Goal: Communication & Community: Share content

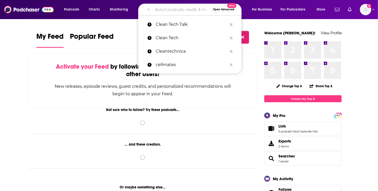
click at [170, 11] on input "Search podcasts, credits, & more..." at bounding box center [182, 9] width 58 height 8
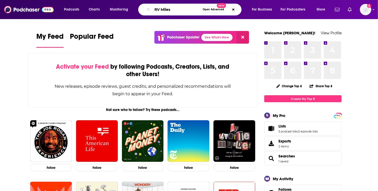
type input "RV Miles"
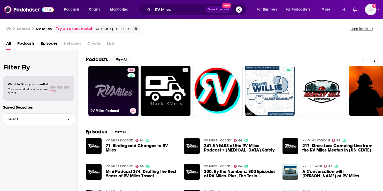
click at [113, 93] on link "64 RV Miles Podcast" at bounding box center [113, 91] width 50 height 50
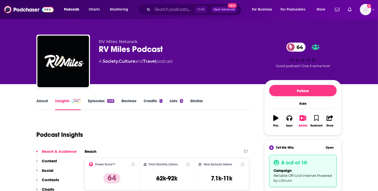
scroll to position [167, 0]
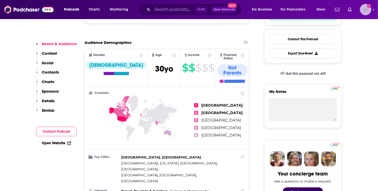
click at [370, 10] on img "Logged in as roneledotsonRAD" at bounding box center [365, 9] width 11 height 11
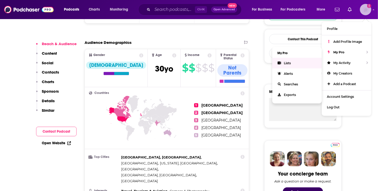
click at [289, 61] on span "Lists" at bounding box center [287, 63] width 7 height 4
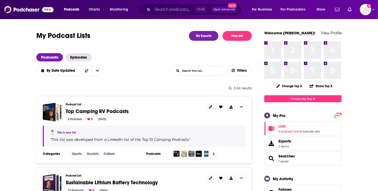
click at [85, 112] on span "Top Camping RV Podcasts" at bounding box center [97, 111] width 63 height 6
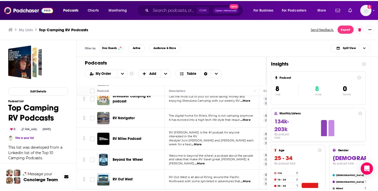
scroll to position [30, 0]
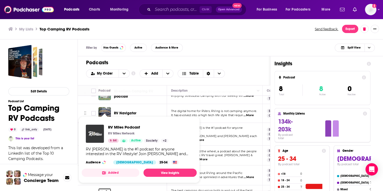
click at [104, 133] on img "RV Miles Podcast" at bounding box center [95, 134] width 18 height 18
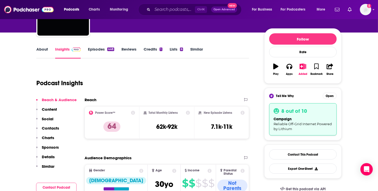
scroll to position [55, 0]
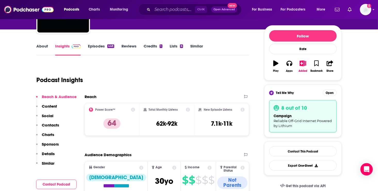
click at [47, 124] on p "Contacts" at bounding box center [50, 125] width 17 height 5
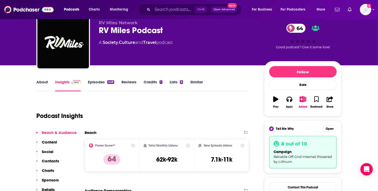
scroll to position [15, 0]
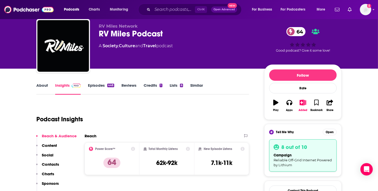
click at [40, 86] on link "About" at bounding box center [42, 89] width 12 height 12
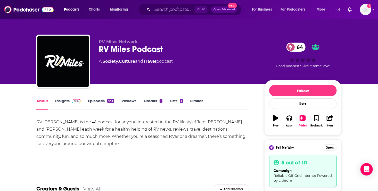
click at [60, 101] on link "Insights" at bounding box center [68, 104] width 26 height 12
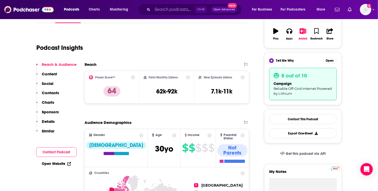
scroll to position [97, 0]
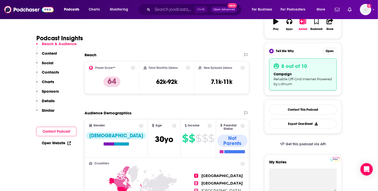
click at [49, 71] on p "Contacts" at bounding box center [50, 72] width 17 height 5
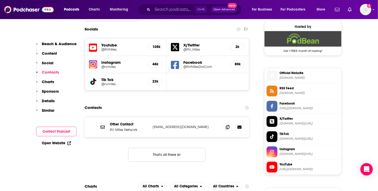
scroll to position [461, 0]
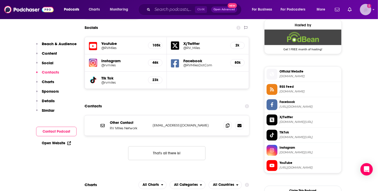
click at [367, 10] on img "Logged in as roneledotsonRAD" at bounding box center [365, 9] width 11 height 11
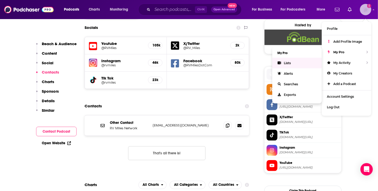
click at [283, 62] on link "Lists" at bounding box center [298, 63] width 50 height 11
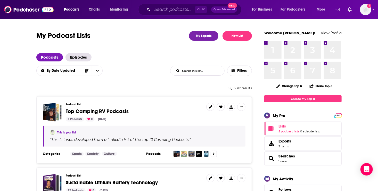
click at [95, 110] on span "Top Camping RV Podcasts" at bounding box center [97, 111] width 63 height 6
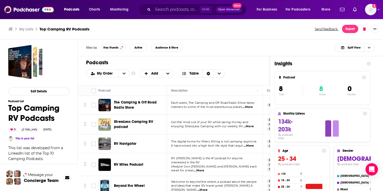
click at [252, 125] on span "...More" at bounding box center [248, 126] width 10 height 4
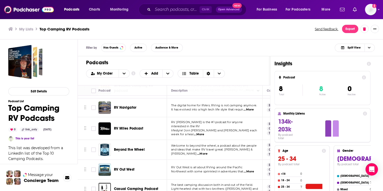
scroll to position [38, 0]
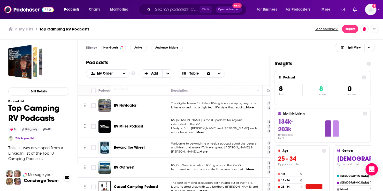
click at [207, 150] on span "...More" at bounding box center [202, 152] width 10 height 4
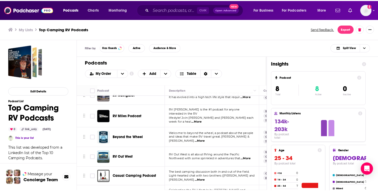
scroll to position [50, 0]
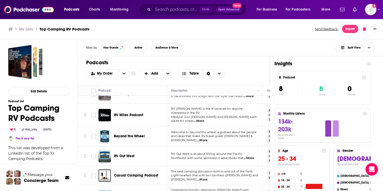
click at [207, 138] on span "...More" at bounding box center [202, 140] width 10 height 4
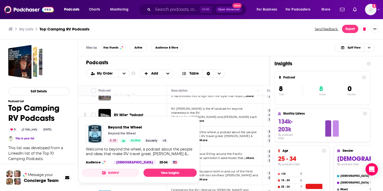
click at [132, 133] on p "Beyond the Wheel" at bounding box center [122, 133] width 28 height 4
click at [170, 170] on link "View Insights" at bounding box center [169, 173] width 53 height 8
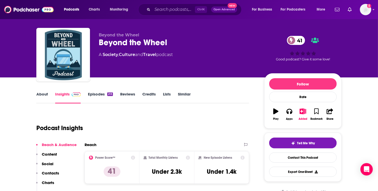
scroll to position [25, 0]
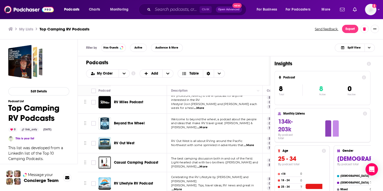
scroll to position [64, 0]
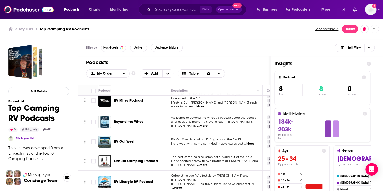
click at [251, 142] on span "...More" at bounding box center [248, 144] width 10 height 4
click at [378, 120] on div "Filter by Has Guests Active Audience & More Split View Podcasts Add My Order Cu…" at bounding box center [230, 136] width 305 height 195
click at [207, 163] on span "...More" at bounding box center [202, 165] width 10 height 4
click at [378, 101] on div "Filter by Has Guests Active Audience & More Split View Podcasts Add My Order Cu…" at bounding box center [230, 136] width 305 height 195
click at [182, 186] on span "...More" at bounding box center [176, 188] width 10 height 4
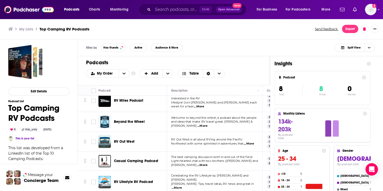
click at [182, 186] on span "...More" at bounding box center [176, 188] width 10 height 4
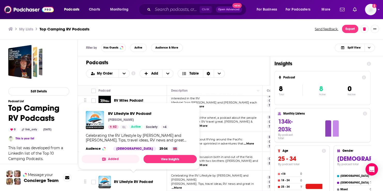
click at [128, 180] on span "RV Lifestyle RV Podcast" at bounding box center [133, 182] width 39 height 4
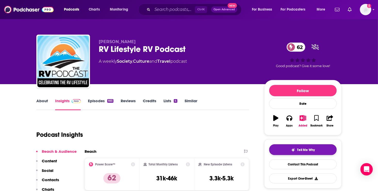
click at [299, 149] on span "Tell Me Why" at bounding box center [307, 150] width 18 height 4
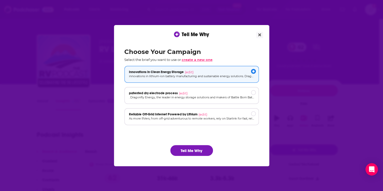
click at [192, 59] on span "create a new one" at bounding box center [196, 60] width 31 height 4
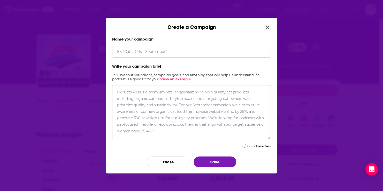
click at [120, 92] on textarea "Create a Campaign" at bounding box center [191, 112] width 159 height 54
paste textarea "Loremipsu Dolors, a consec ad elitse doeiusm temporinc utl etdolo ma Aliqua Eni…"
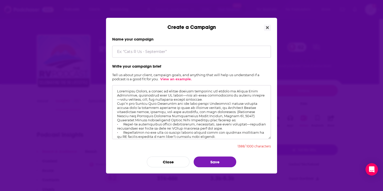
scroll to position [37, 0]
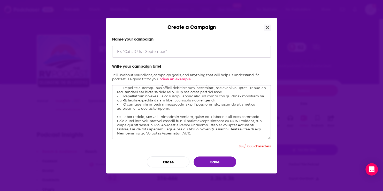
type textarea "Loremipsu Dolors, a consec ad elitse doeiusm temporinc utl etdolo ma Aliqua Eni…"
click at [124, 50] on input "Create a Campaign" at bounding box center [191, 52] width 159 height 12
type input "Enhancing off-grid RV Power Systems"
click at [226, 160] on button "Save" at bounding box center [214, 161] width 43 height 11
drag, startPoint x: 117, startPoint y: 117, endPoint x: 194, endPoint y: 133, distance: 78.4
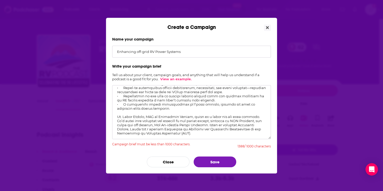
click at [194, 133] on textarea "Create a Campaign" at bounding box center [191, 112] width 159 height 54
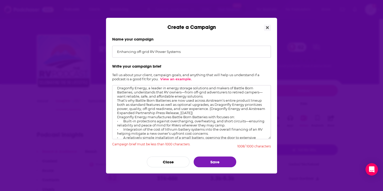
scroll to position [0, 0]
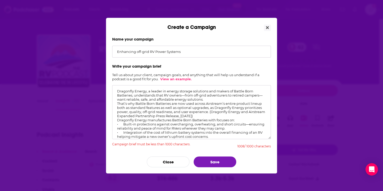
click at [224, 99] on textarea "Create a Campaign" at bounding box center [191, 112] width 159 height 54
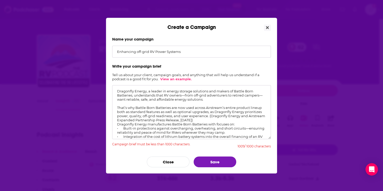
click at [120, 99] on textarea "Create a Campaign" at bounding box center [191, 112] width 159 height 54
click at [136, 107] on textarea "Create a Campaign" at bounding box center [191, 112] width 159 height 54
type textarea "Dragonfly Energy, a leader in energy storage solutions and makers of Battle Bor…"
click at [218, 160] on button "Save" at bounding box center [214, 161] width 43 height 11
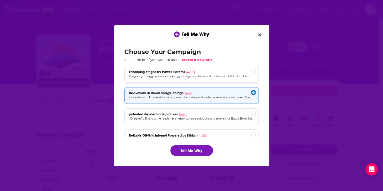
click at [252, 71] on div "[object Object]" at bounding box center [253, 71] width 5 height 5
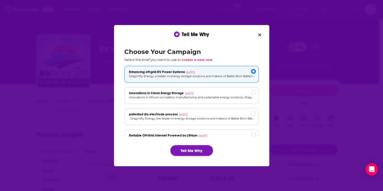
click at [189, 152] on button "Tell Me Why" at bounding box center [191, 150] width 43 height 11
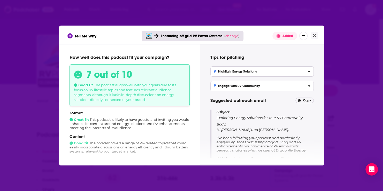
click at [248, 70] on h3 "Highlight Energy Solutions" at bounding box center [234, 72] width 43 height 4
click at [0, 0] on input "Highlight Energy Solutions Introduce your lithium battery systems as groundbrea…" at bounding box center [0, 0] width 0 height 0
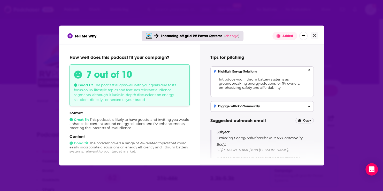
click at [226, 105] on h3 "Engage with RV Community" at bounding box center [236, 107] width 46 height 4
click at [0, 0] on input "Engage with RV Community Propose collaborative content like guest appearances o…" at bounding box center [0, 0] width 0 height 0
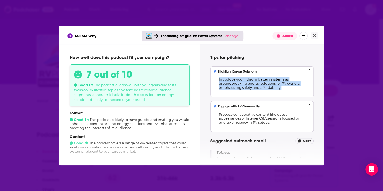
drag, startPoint x: 218, startPoint y: 76, endPoint x: 283, endPoint y: 87, distance: 66.2
click at [283, 87] on p "Introduce your lithium battery systems as groundbreaking energy solutions for R…" at bounding box center [261, 83] width 97 height 20
drag, startPoint x: 283, startPoint y: 87, endPoint x: 257, endPoint y: 83, distance: 25.9
copy span "Introduce your lithium battery systems as groundbreaking energy solutions for R…"
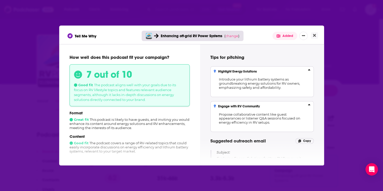
click at [267, 154] on p "Subject: Exploring Energy Solutions for Your RV Community" at bounding box center [264, 155] width 97 height 11
click at [305, 35] on button "Show More Button" at bounding box center [303, 36] width 8 height 8
click at [318, 52] on div "Tips for pitching Highlight Energy Solutions Introduce your lithium battery sys…" at bounding box center [262, 104] width 124 height 120
click at [247, 151] on p "Subject: Exploring Energy Solutions for Your RV Community" at bounding box center [264, 155] width 97 height 11
click at [246, 152] on p "Subject: Exploring Energy Solutions for Your RV Community" at bounding box center [264, 155] width 97 height 11
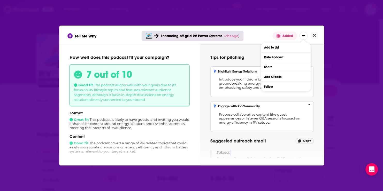
click at [246, 152] on p "Subject: Exploring Energy Solutions for Your RV Community" at bounding box center [264, 155] width 97 height 11
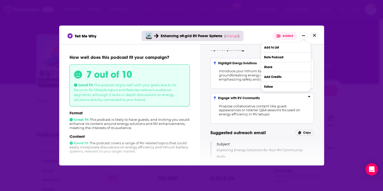
click at [246, 152] on div "Subject: Exploring Energy Solutions for Your RV Community Body: Hi [PERSON_NAME…" at bounding box center [264, 194] width 97 height 105
drag, startPoint x: 210, startPoint y: 144, endPoint x: 211, endPoint y: 155, distance: 10.6
click at [211, 155] on div "Subject: Exploring Energy Solutions for Your RV Community Body: Hi [PERSON_NAME…" at bounding box center [261, 194] width 103 height 105
click at [215, 154] on div "Subject: Exploring Energy Solutions for Your RV Community Body: Hi [PERSON_NAME…" at bounding box center [261, 194] width 103 height 105
click at [221, 151] on p "Subject: Exploring Energy Solutions for Your RV Community" at bounding box center [264, 147] width 97 height 11
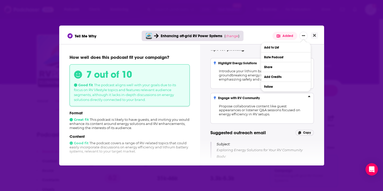
click at [220, 156] on span "Body:" at bounding box center [221, 156] width 10 height 4
click at [347, 101] on div "Tell Me Why Enhancing off-grid RV Power Systems ( change ) Added Add to List Ra…" at bounding box center [191, 95] width 383 height 191
click at [319, 56] on div "Tips for pitching Highlight Energy Solutions Introduce your lithium battery sys…" at bounding box center [262, 104] width 124 height 120
click at [302, 37] on icon "Show More Button" at bounding box center [303, 35] width 3 height 3
click at [252, 148] on p "Subject: Exploring Energy Solutions for Your RV Community" at bounding box center [264, 147] width 97 height 11
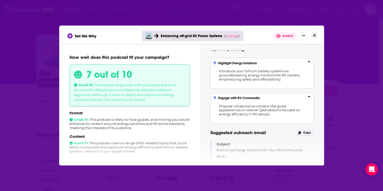
click at [303, 131] on span "Copy" at bounding box center [307, 133] width 8 height 4
click at [300, 131] on icon "[object Object]" at bounding box center [299, 132] width 3 height 3
drag, startPoint x: 300, startPoint y: 131, endPoint x: 354, endPoint y: 161, distance: 61.1
click at [355, 161] on div "Tell Me Why Enhancing off-grid RV Power Systems ( change ) Added How well does …" at bounding box center [191, 95] width 383 height 191
click at [304, 131] on span "Copy" at bounding box center [307, 133] width 8 height 4
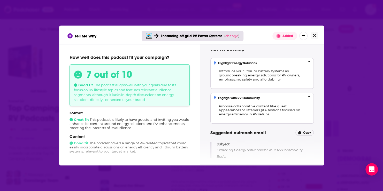
click at [316, 35] on button "Close" at bounding box center [314, 35] width 7 height 6
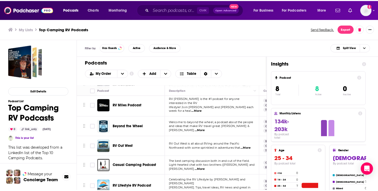
scroll to position [64, 0]
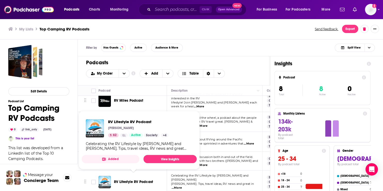
click at [144, 180] on span "RV Lifestyle RV Podcast" at bounding box center [133, 182] width 39 height 4
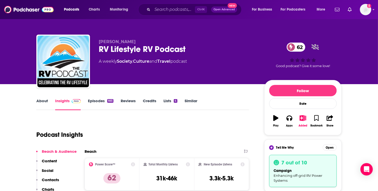
click at [51, 179] on p "Contacts" at bounding box center [50, 179] width 17 height 5
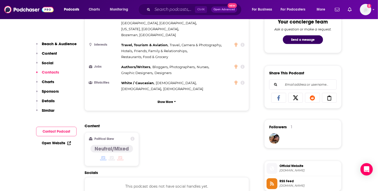
scroll to position [415, 0]
